Goal: Task Accomplishment & Management: Manage account settings

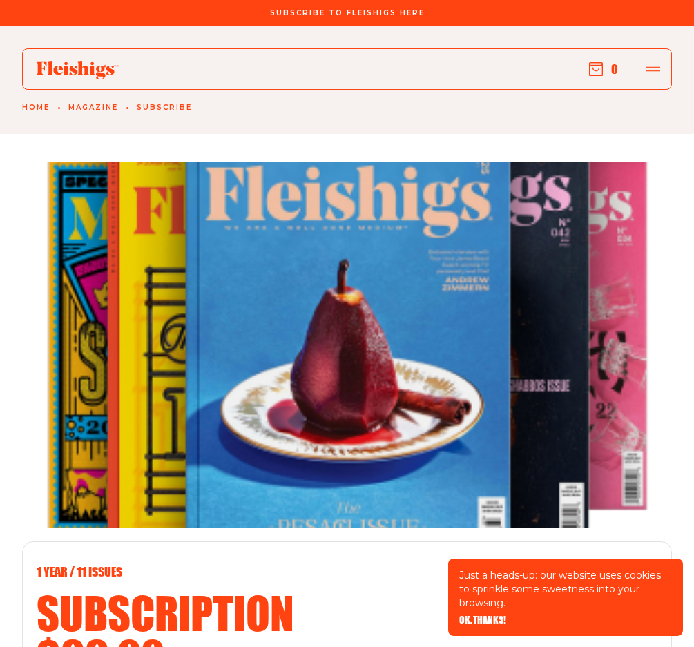
click at [99, 106] on link "Magazine" at bounding box center [93, 108] width 50 height 8
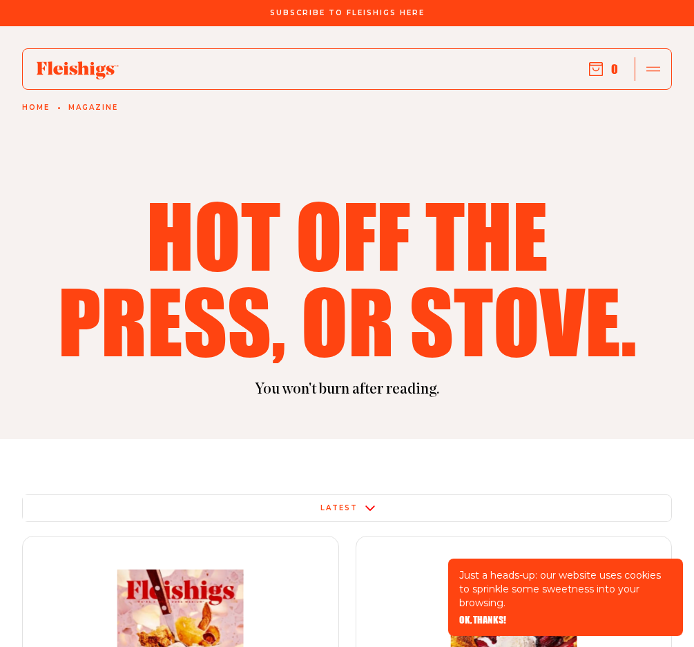
click at [649, 71] on use "button" at bounding box center [654, 68] width 14 height 5
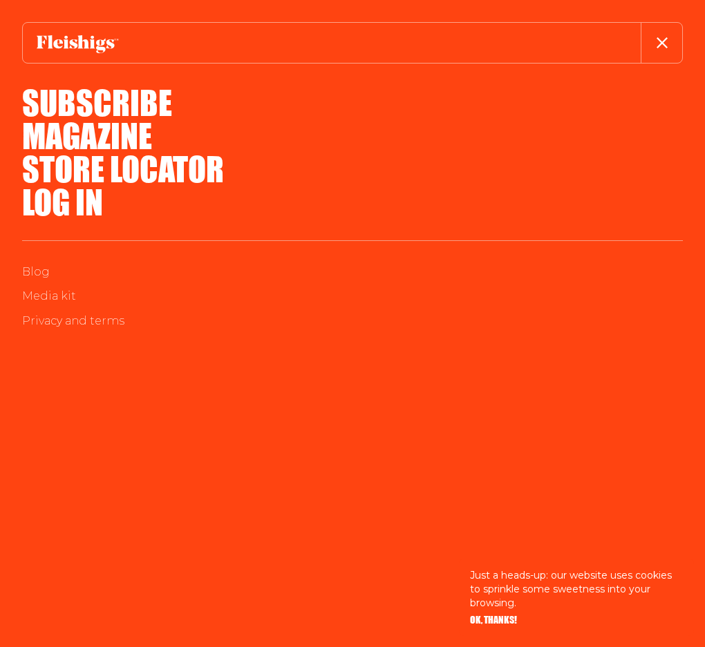
click at [66, 202] on link "Log in" at bounding box center [62, 202] width 81 height 50
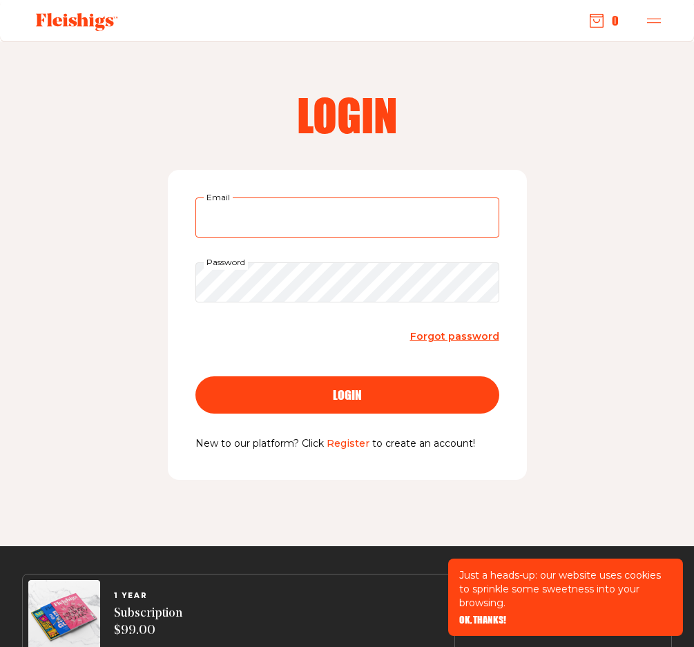
click at [354, 227] on input "Email" at bounding box center [348, 218] width 304 height 40
type input "[PERSON_NAME][EMAIL_ADDRESS][PERSON_NAME][DOMAIN_NAME]"
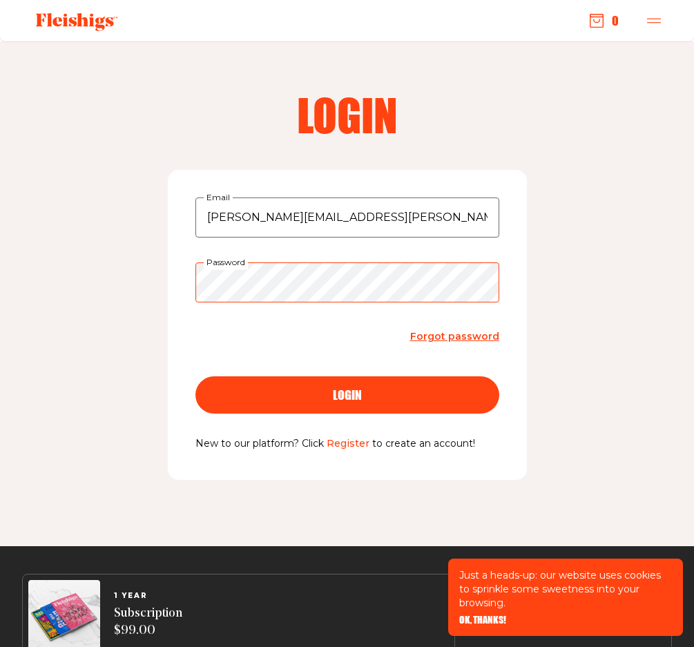
click at [196, 377] on button "login" at bounding box center [348, 395] width 304 height 37
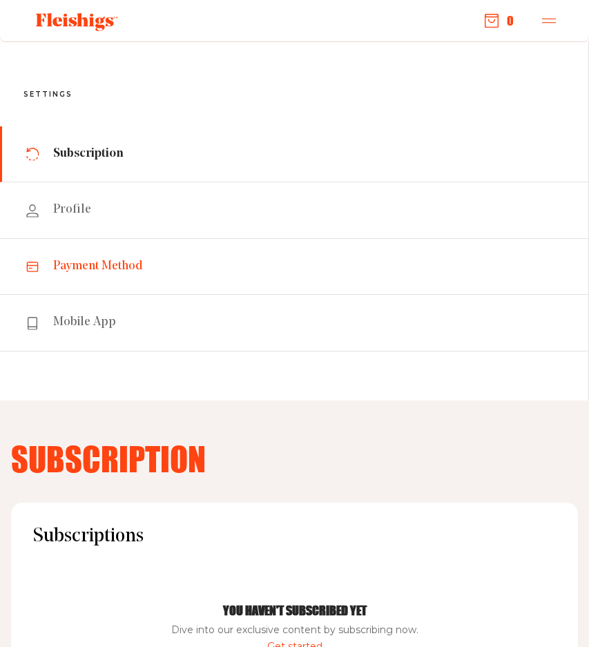
drag, startPoint x: 91, startPoint y: 267, endPoint x: 138, endPoint y: 270, distance: 47.8
click at [91, 267] on span "Payment Method" at bounding box center [98, 266] width 90 height 17
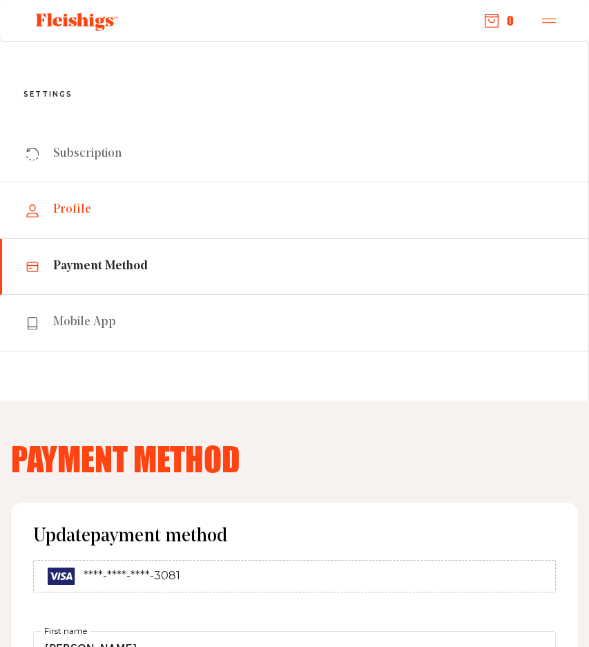
click at [62, 211] on span "Profile" at bounding box center [72, 210] width 38 height 17
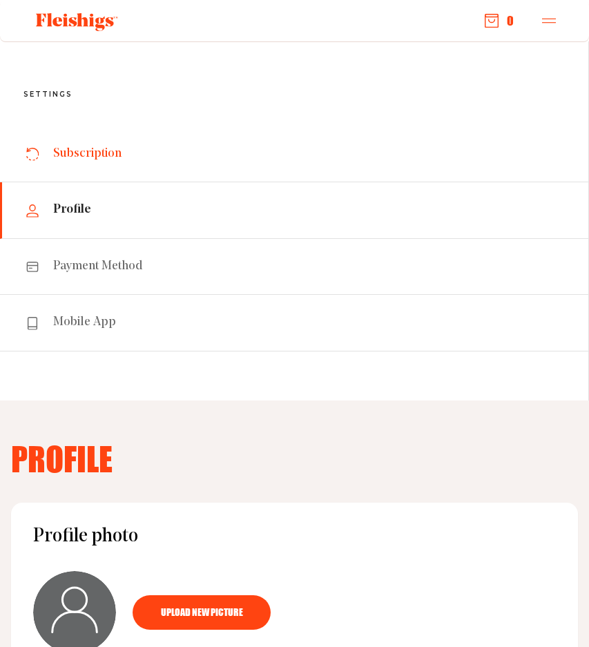
click at [74, 177] on link "Subscription" at bounding box center [294, 154] width 589 height 56
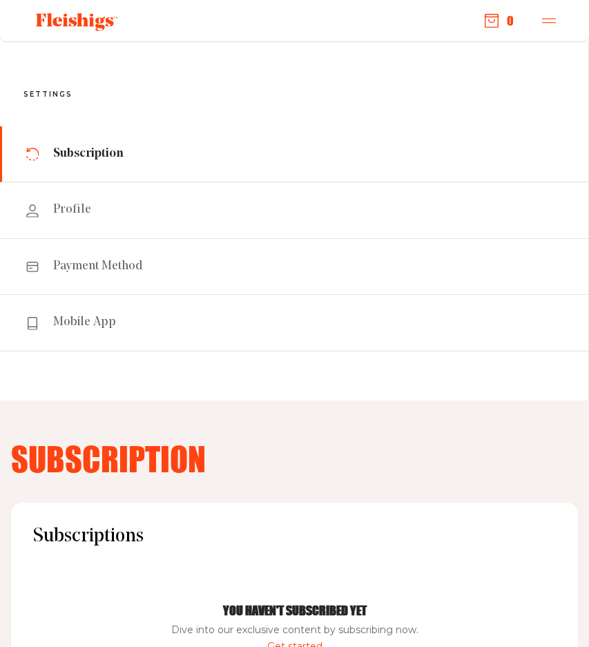
click at [80, 17] on use at bounding box center [78, 22] width 84 height 19
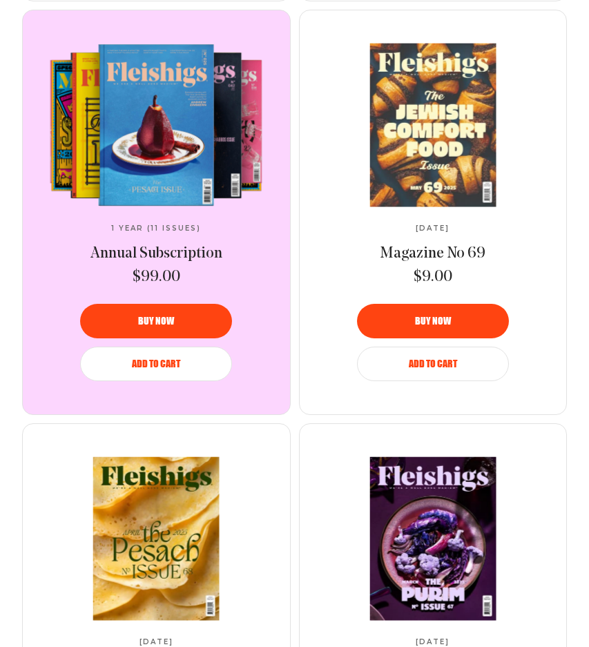
scroll to position [1658, 0]
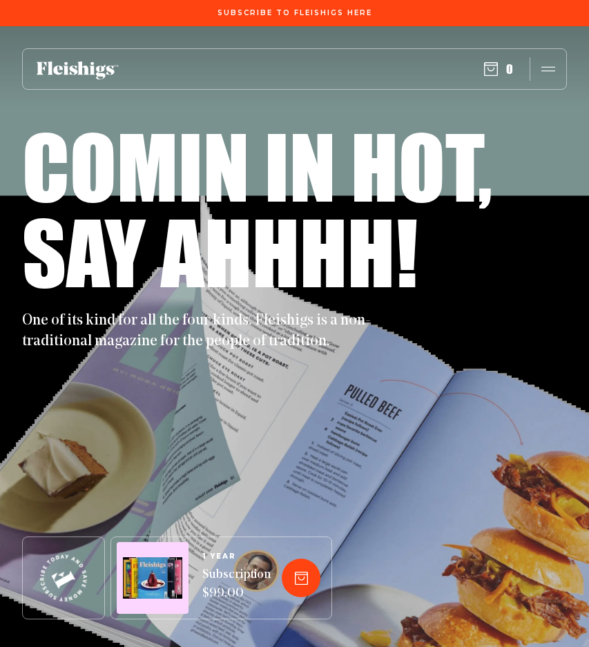
scroll to position [1658, 0]
